Goal: Navigation & Orientation: Find specific page/section

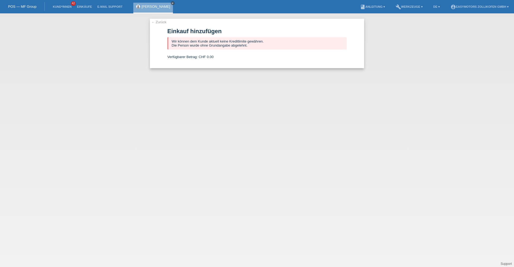
click at [171, 3] on icon "close" at bounding box center [172, 3] width 3 height 3
click at [86, 5] on link "Einkäufe" at bounding box center [84, 6] width 20 height 3
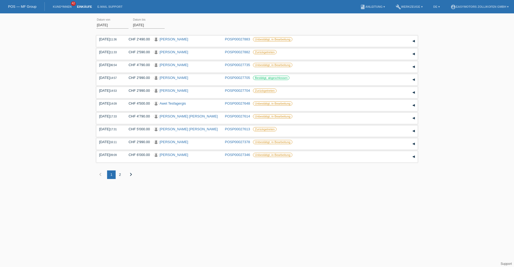
click at [30, 7] on link "POS — MF Group" at bounding box center [22, 7] width 28 height 4
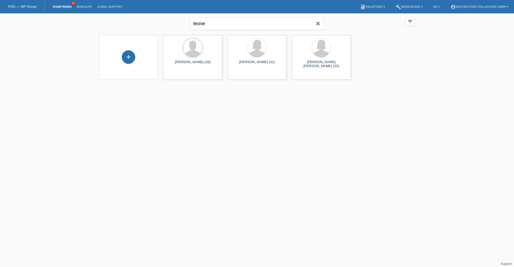
click at [318, 24] on icon "close" at bounding box center [318, 23] width 6 height 6
